Goal: Task Accomplishment & Management: Manage account settings

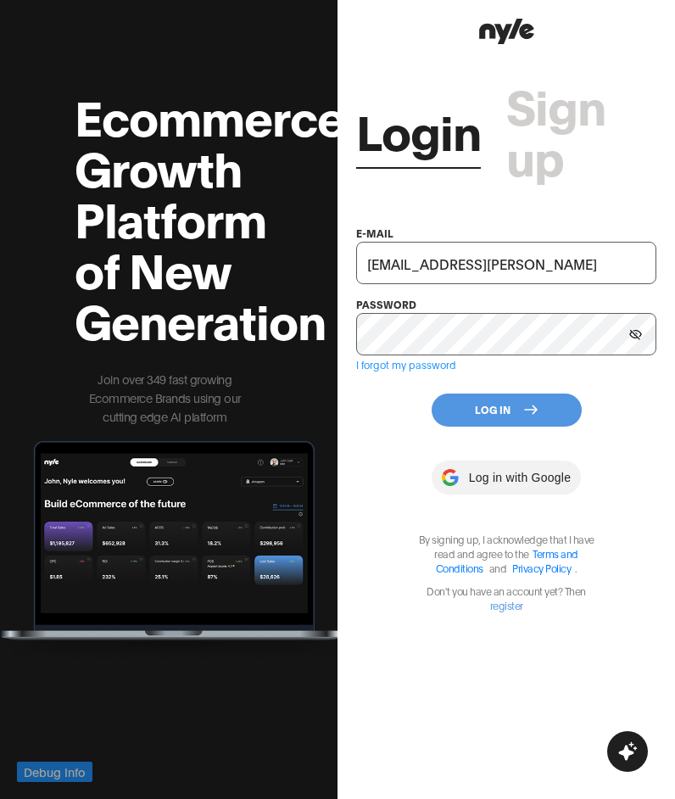
click at [513, 276] on input "[EMAIL_ADDRESS][PERSON_NAME]" at bounding box center [506, 263] width 300 height 42
paste input "uep"
type input "[EMAIL_ADDRESS][PERSON_NAME]"
click at [499, 405] on button "Log In" at bounding box center [507, 409] width 150 height 33
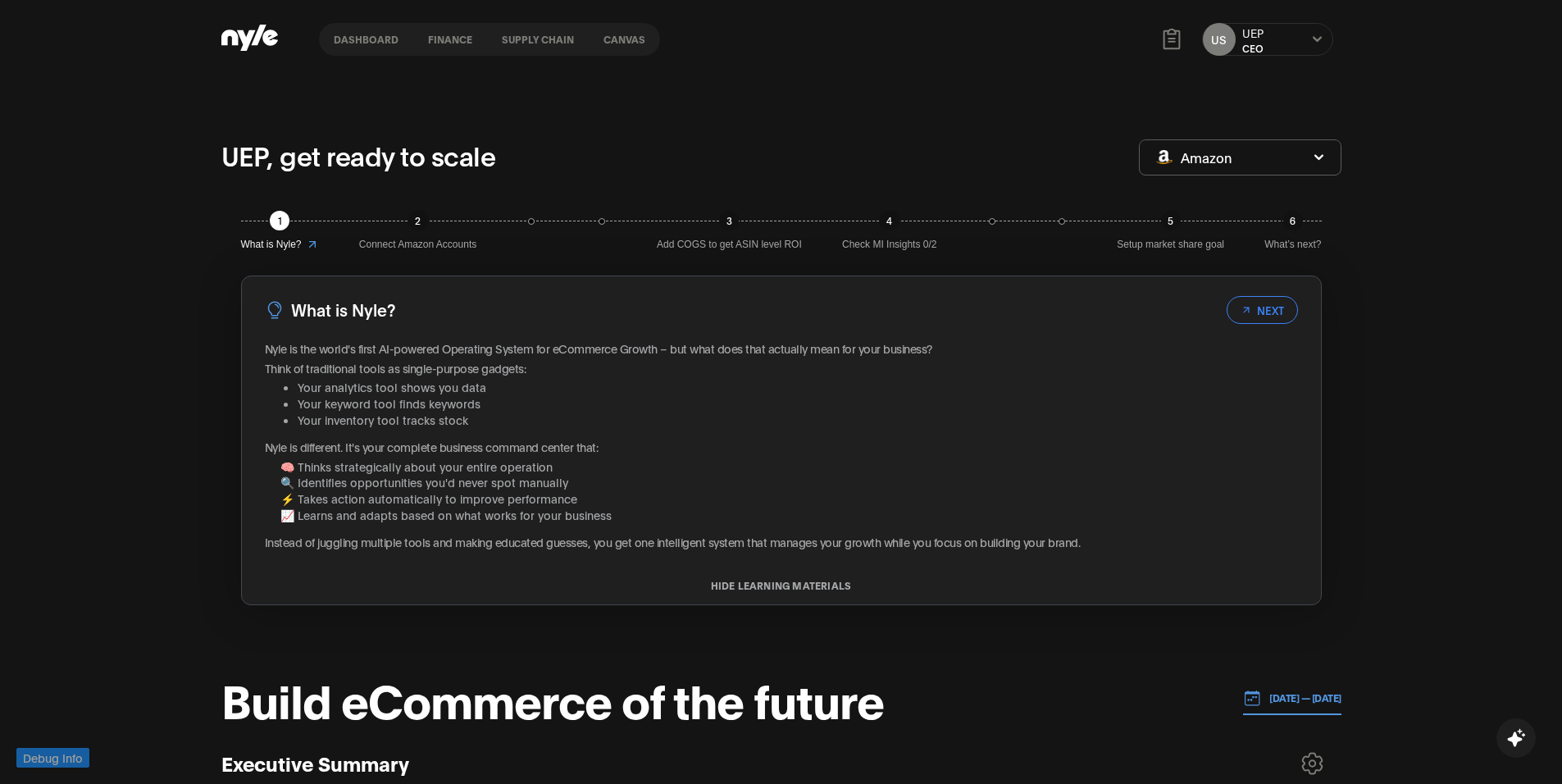
click at [616, 34] on button "Canvas" at bounding box center [625, 40] width 72 height 12
click at [618, 35] on button "Canvas" at bounding box center [625, 40] width 72 height 12
click at [532, 35] on button "Supply chain" at bounding box center [538, 40] width 102 height 12
drag, startPoint x: 459, startPoint y: 37, endPoint x: 334, endPoint y: 39, distance: 125.0
click at [457, 39] on button "finance" at bounding box center [450, 40] width 74 height 12
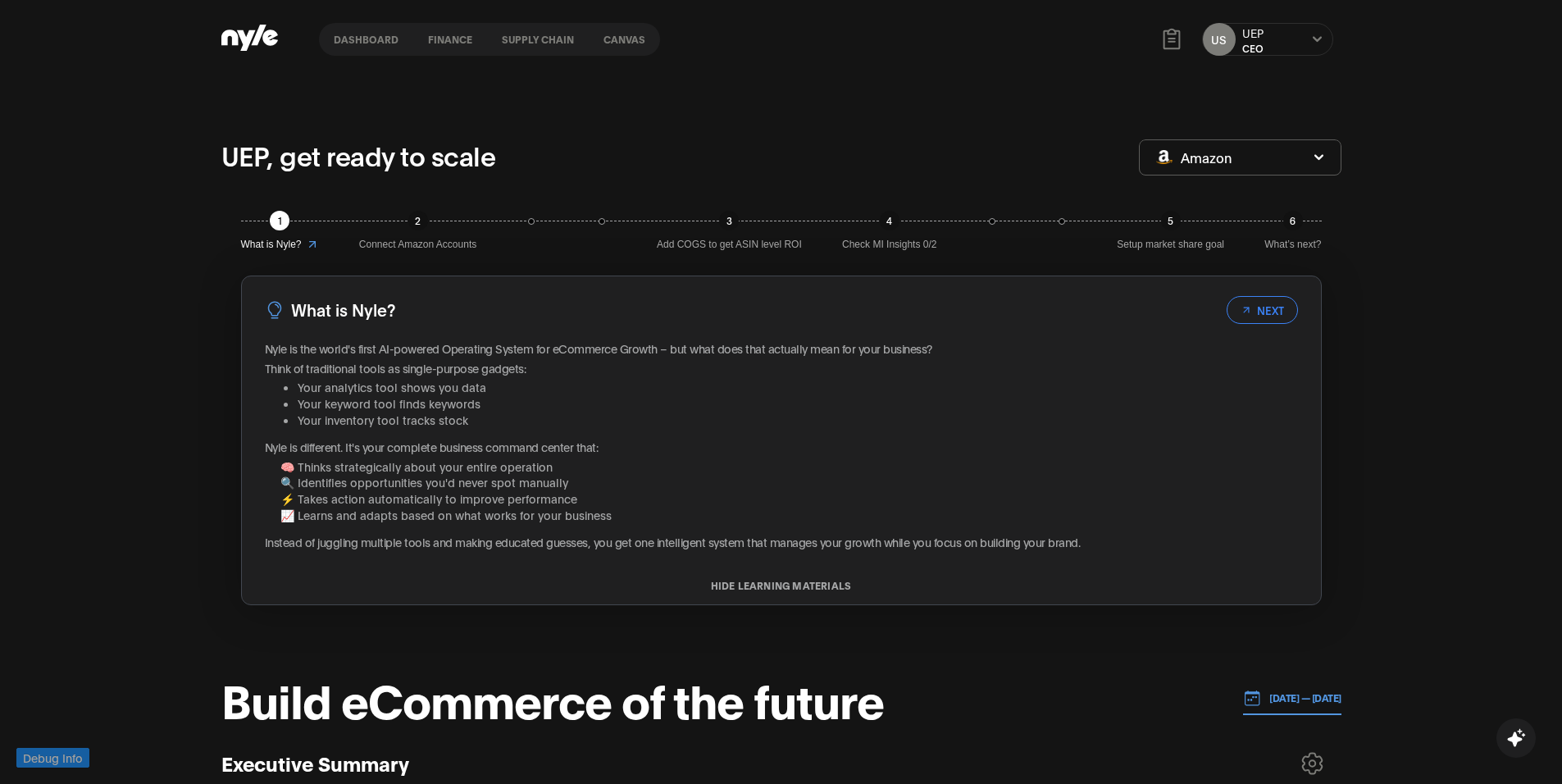
click at [993, 36] on button at bounding box center [1318, 40] width 14 height 14
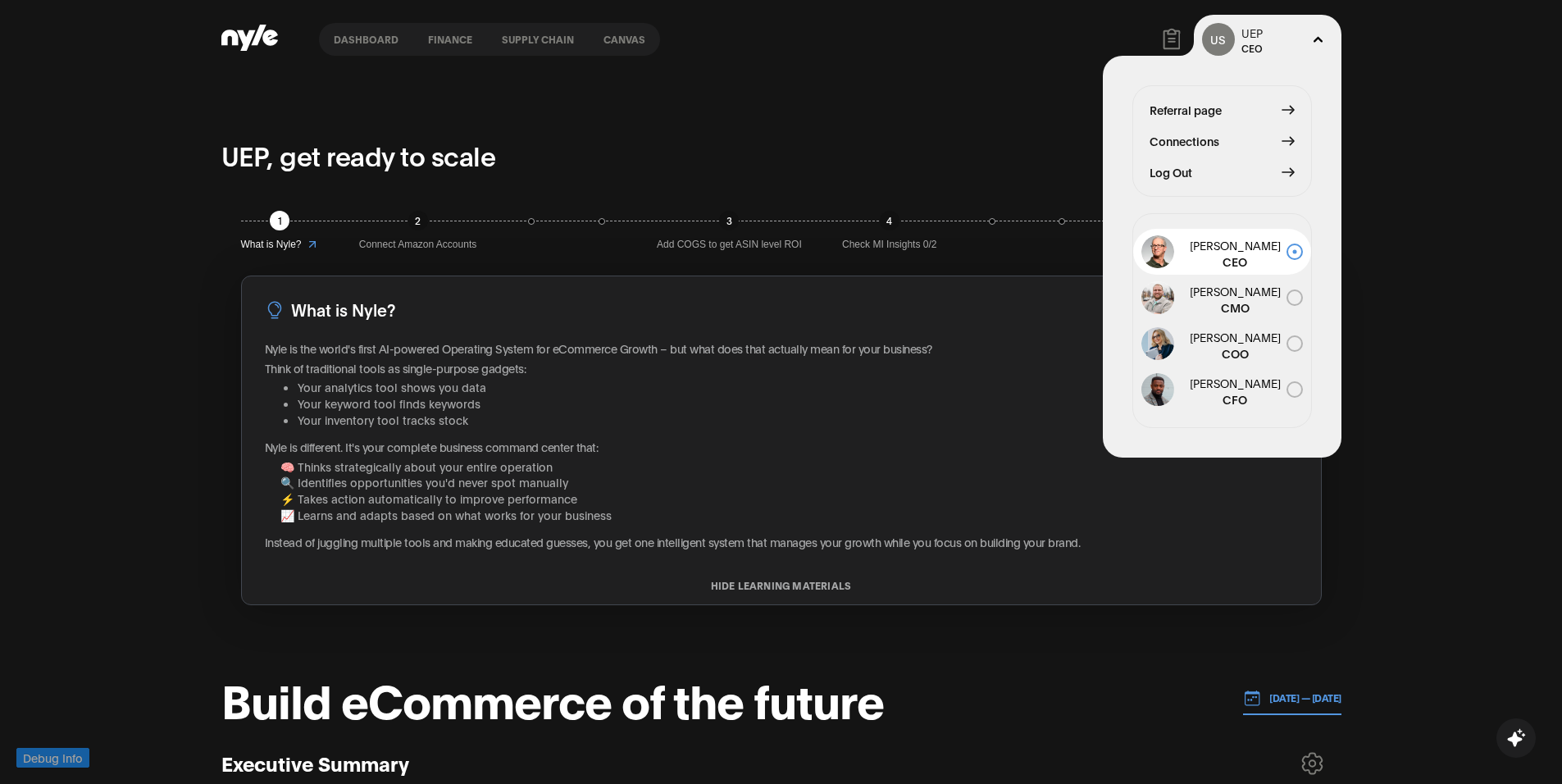
click at [993, 173] on span "Log Out" at bounding box center [1171, 172] width 43 height 18
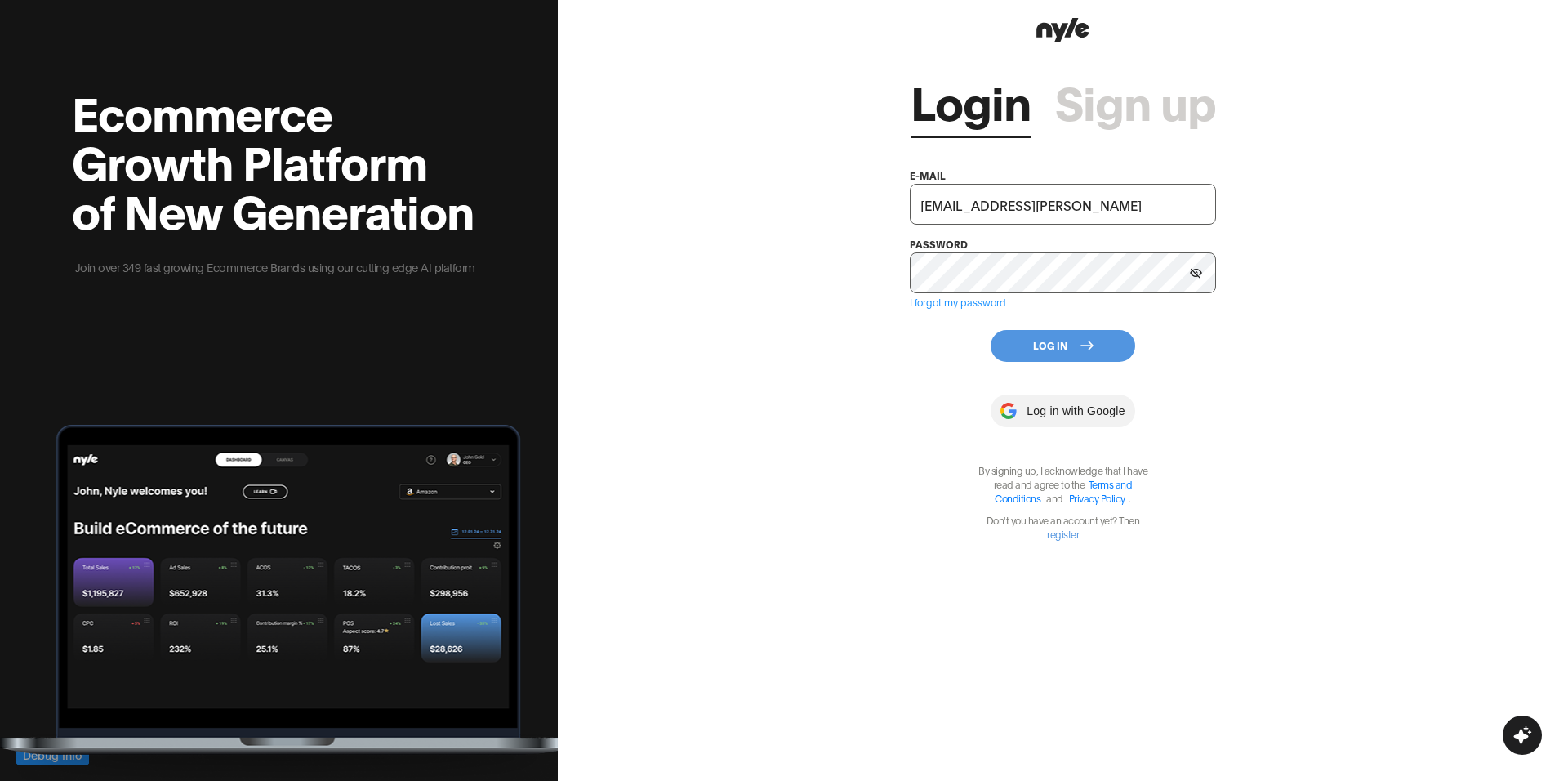
click at [989, 212] on input "[EMAIL_ADDRESS][PERSON_NAME]" at bounding box center [1063, 204] width 306 height 40
type input "[EMAIL_ADDRESS][PERSON_NAME]"
click at [989, 336] on button "Log In" at bounding box center [1062, 346] width 144 height 32
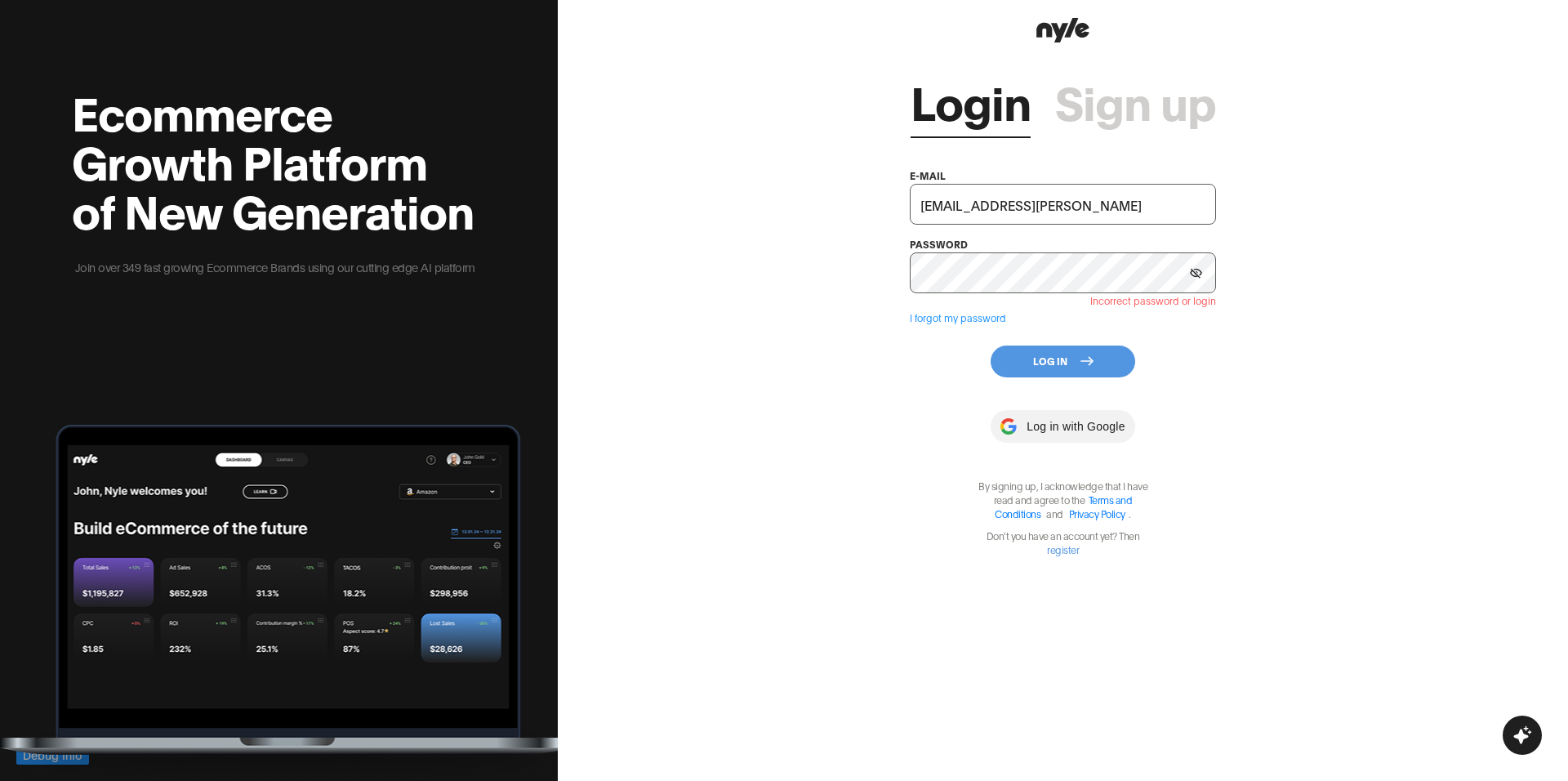
click at [989, 212] on input "[EMAIL_ADDRESS][PERSON_NAME]" at bounding box center [1063, 204] width 306 height 40
click at [989, 90] on link "Sign up" at bounding box center [1135, 100] width 161 height 49
